Goal: Download file/media

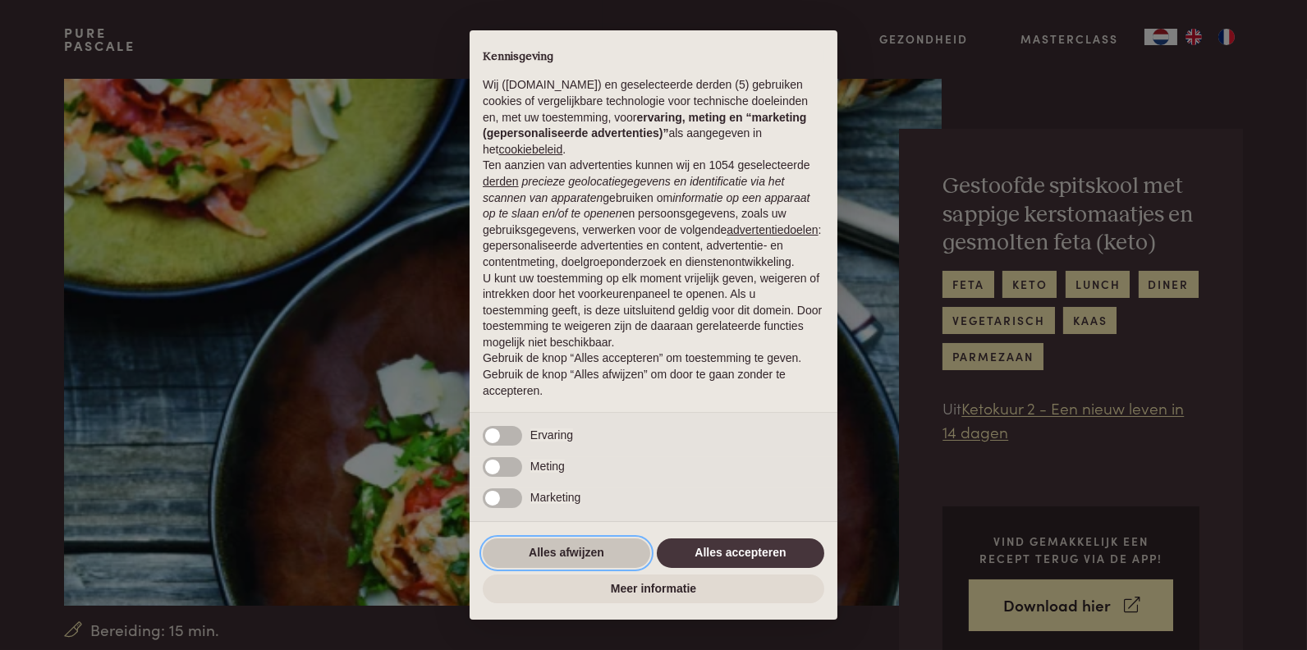
click at [589, 557] on button "Alles afwijzen" at bounding box center [566, 554] width 167 height 30
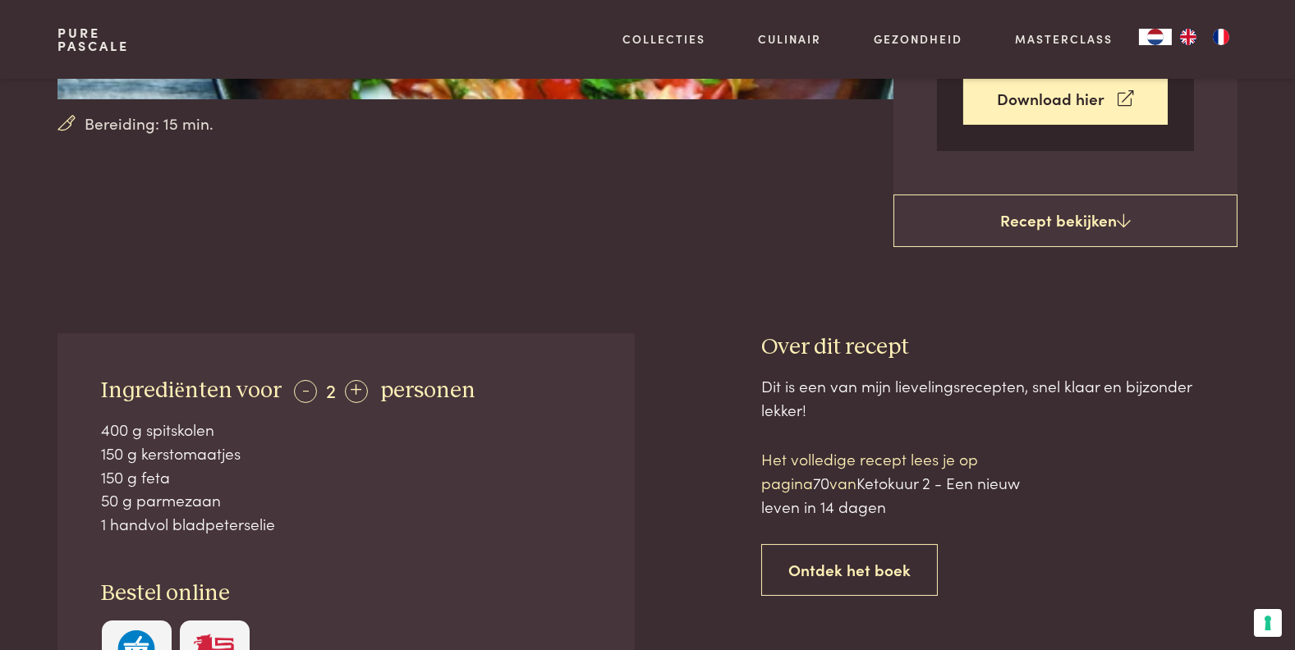
scroll to position [493, 0]
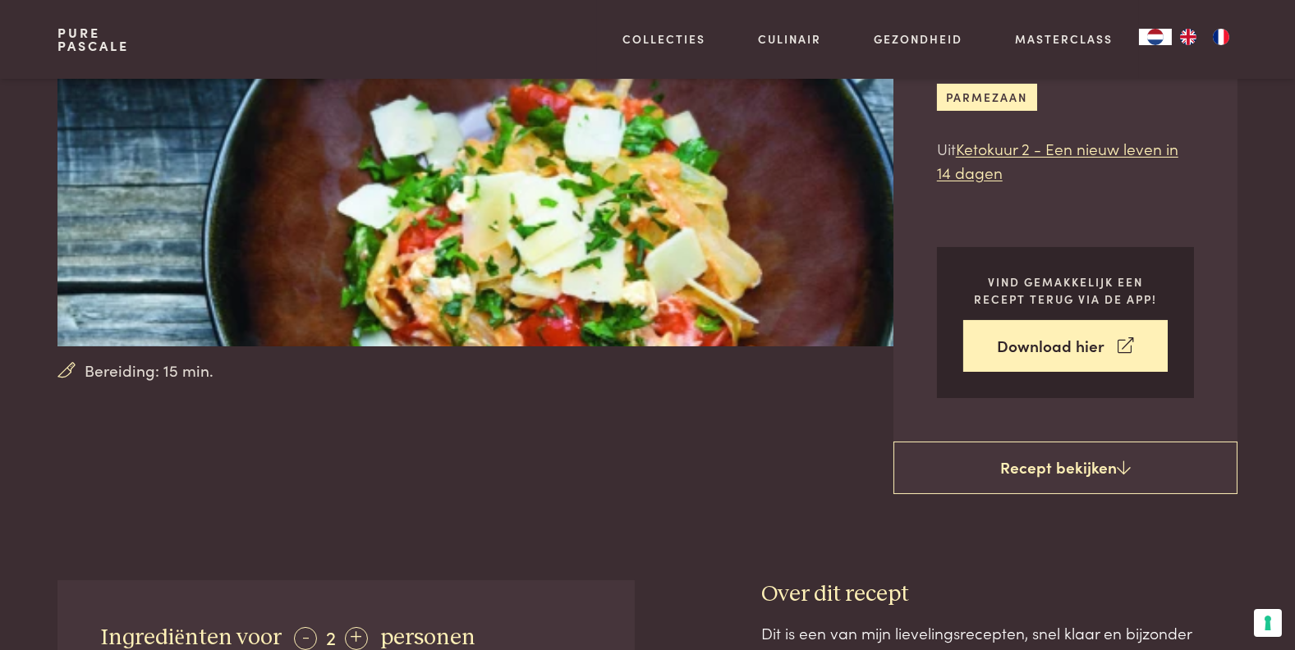
scroll to position [328, 0]
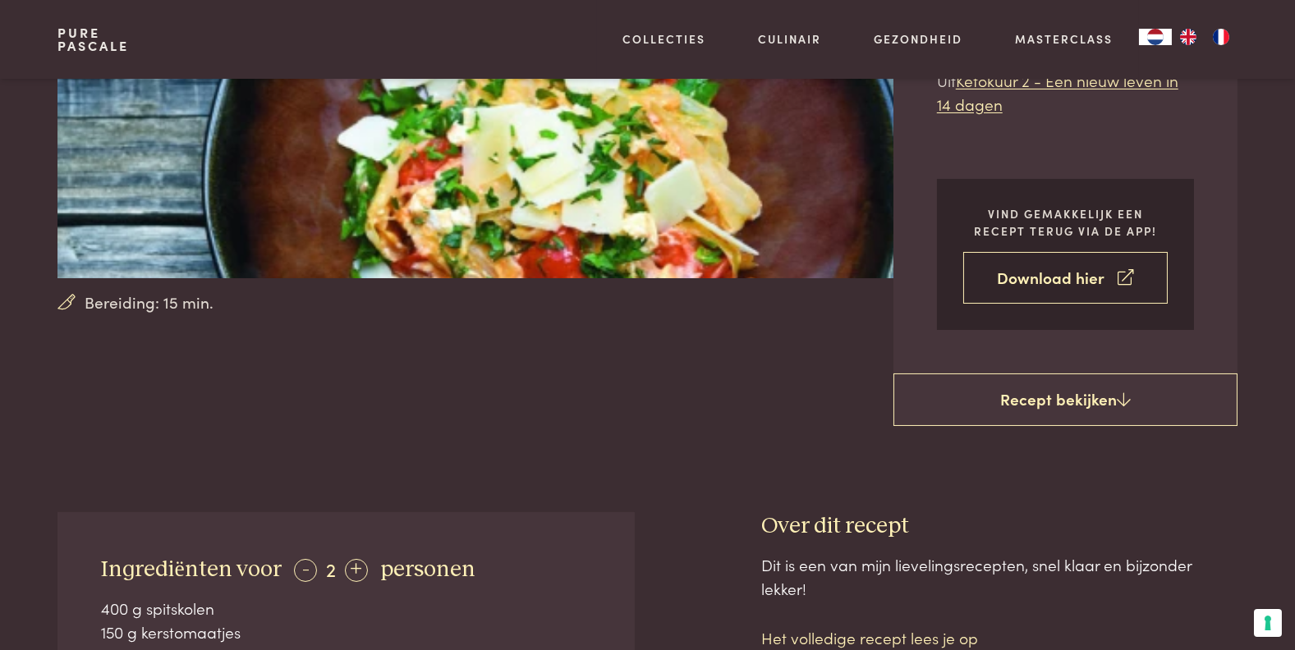
click at [1035, 269] on link "Download hier" at bounding box center [1065, 278] width 204 height 52
